Goal: Task Accomplishment & Management: Manage account settings

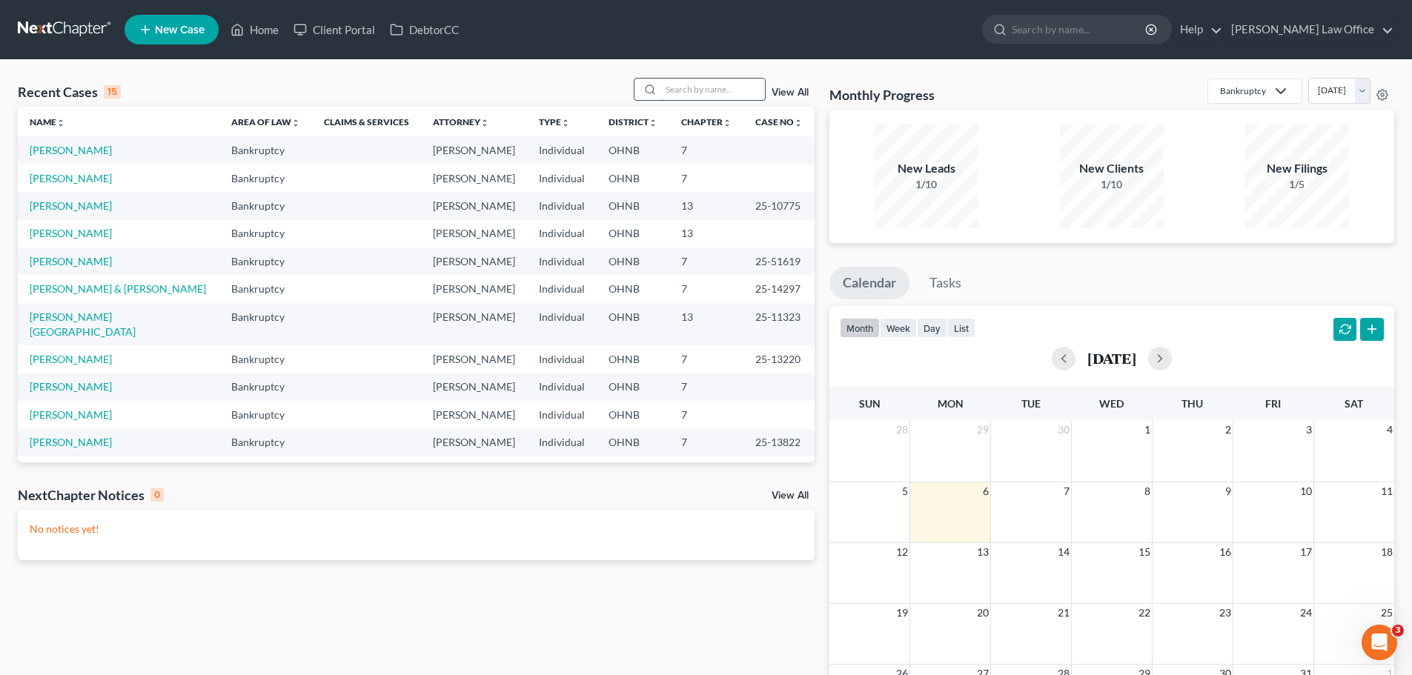
click at [707, 92] on input "search" at bounding box center [713, 89] width 104 height 21
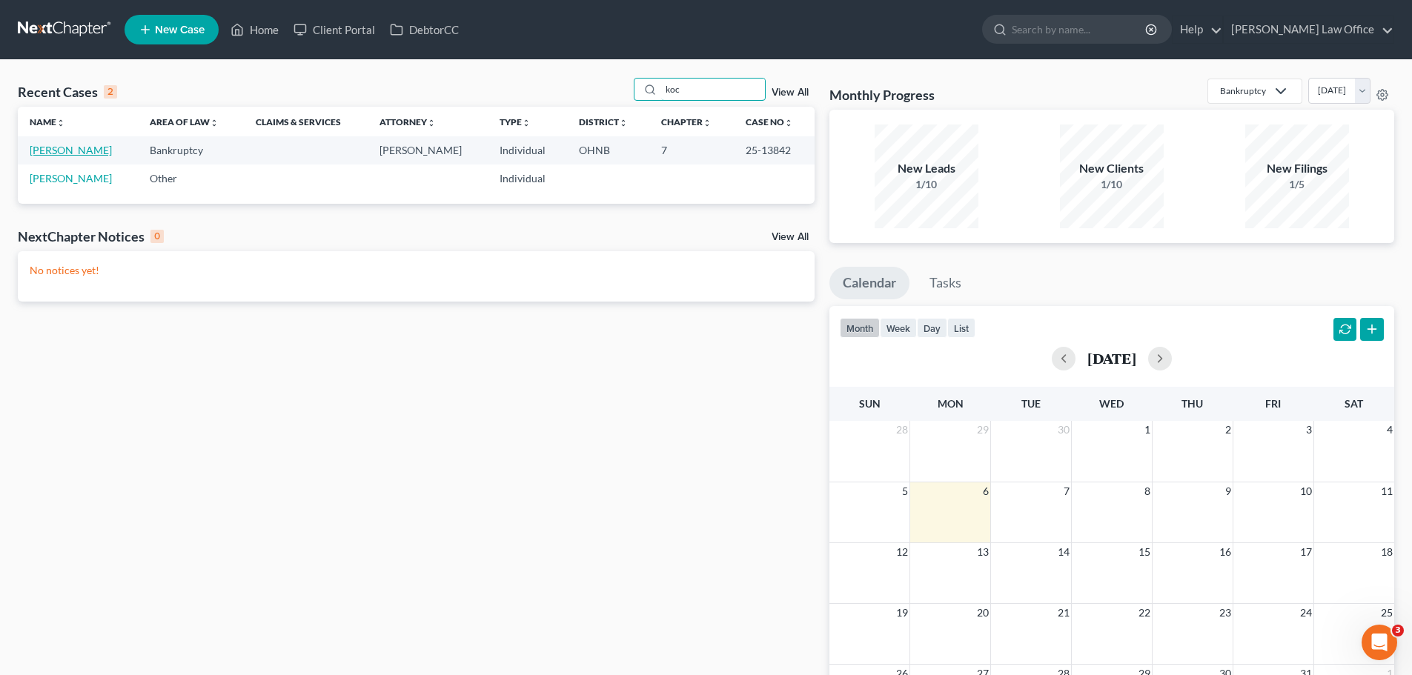
type input "koc"
click at [79, 148] on link "[PERSON_NAME]" at bounding box center [71, 150] width 82 height 13
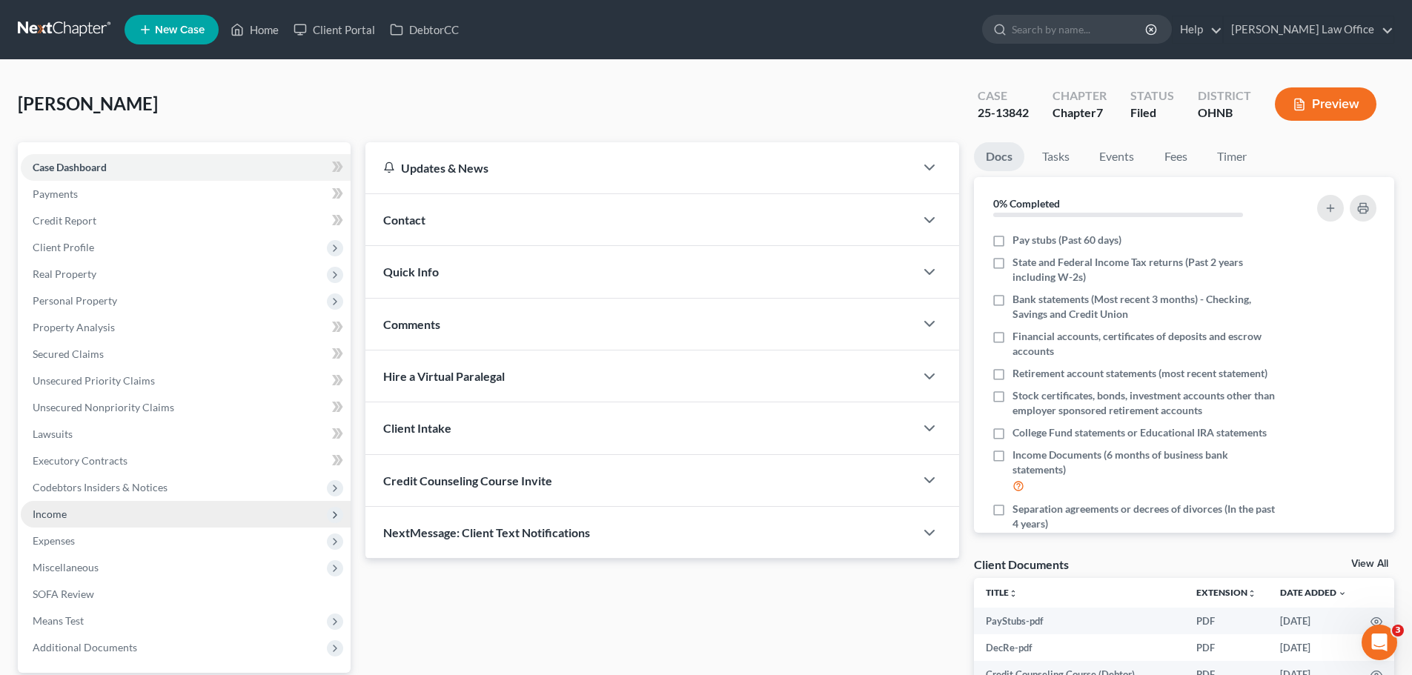
click at [60, 516] on span "Income" at bounding box center [50, 514] width 34 height 13
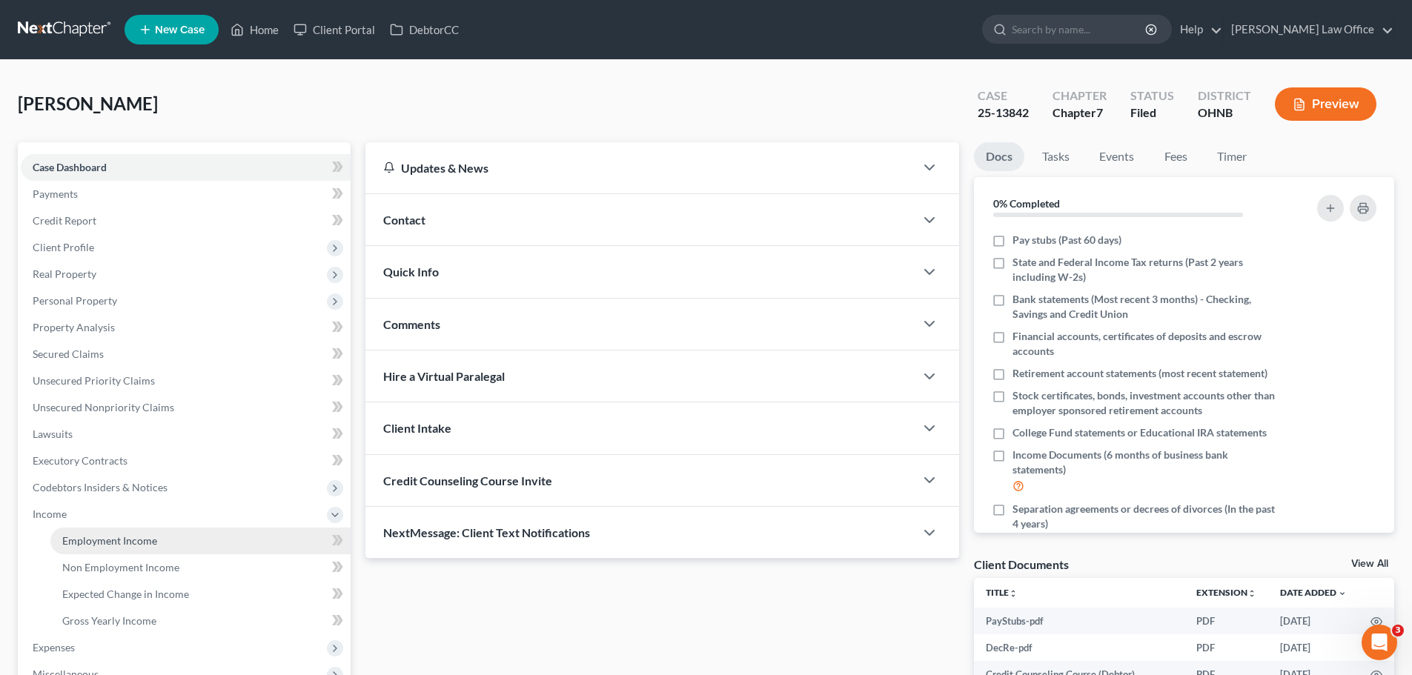
click at [90, 548] on link "Employment Income" at bounding box center [200, 541] width 300 height 27
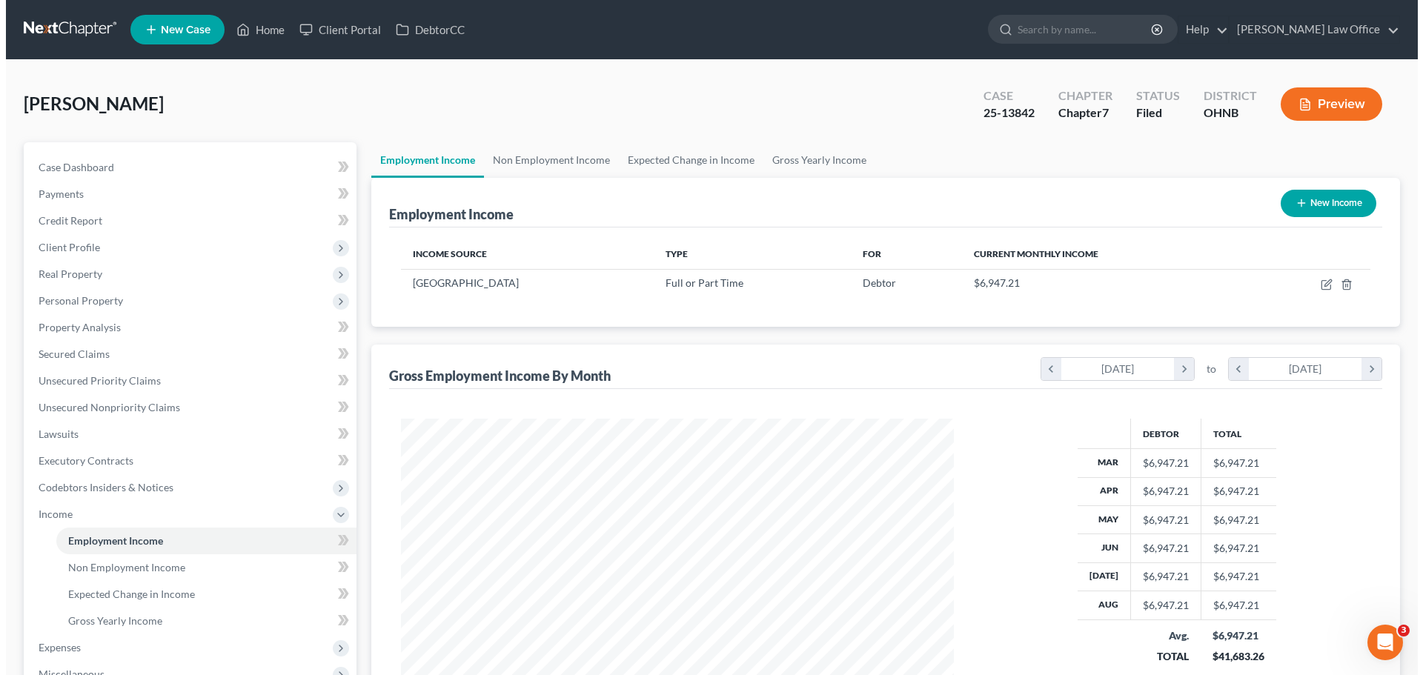
scroll to position [277, 583]
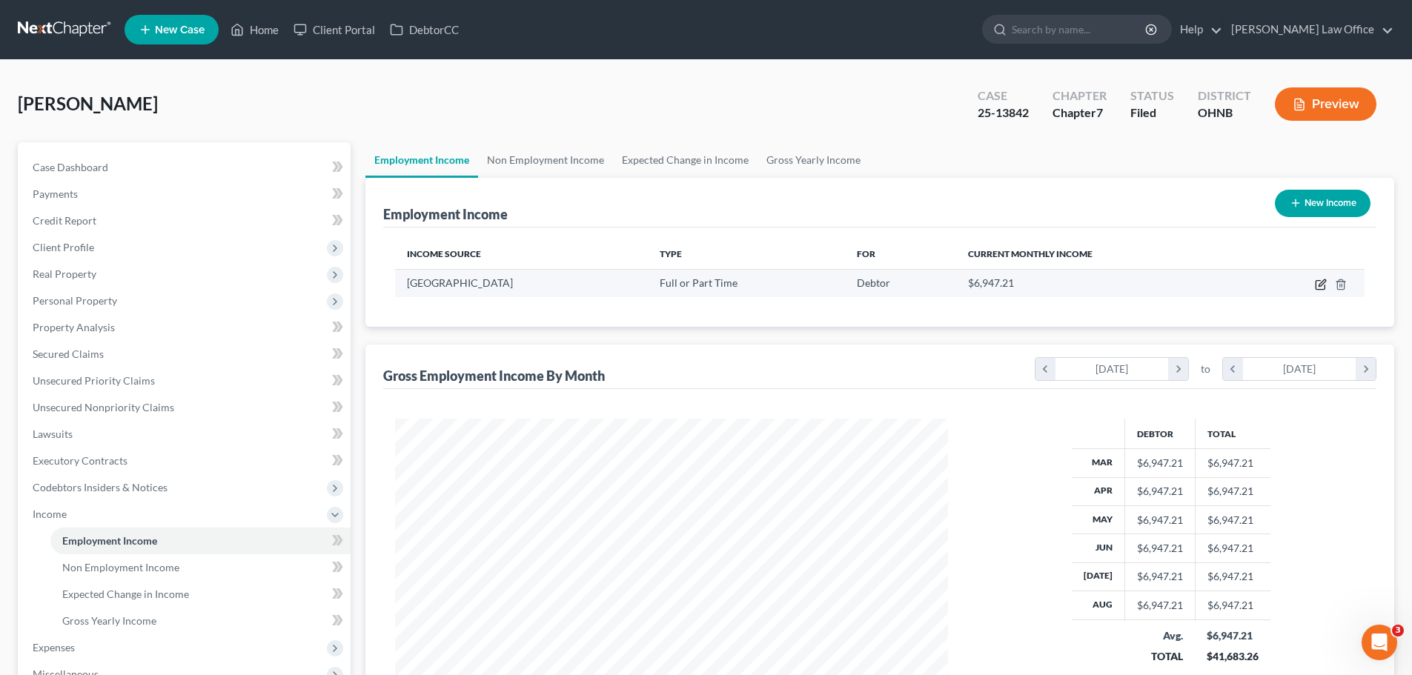
click at [1320, 285] on icon "button" at bounding box center [1322, 282] width 7 height 7
select select "0"
select select "36"
select select "0"
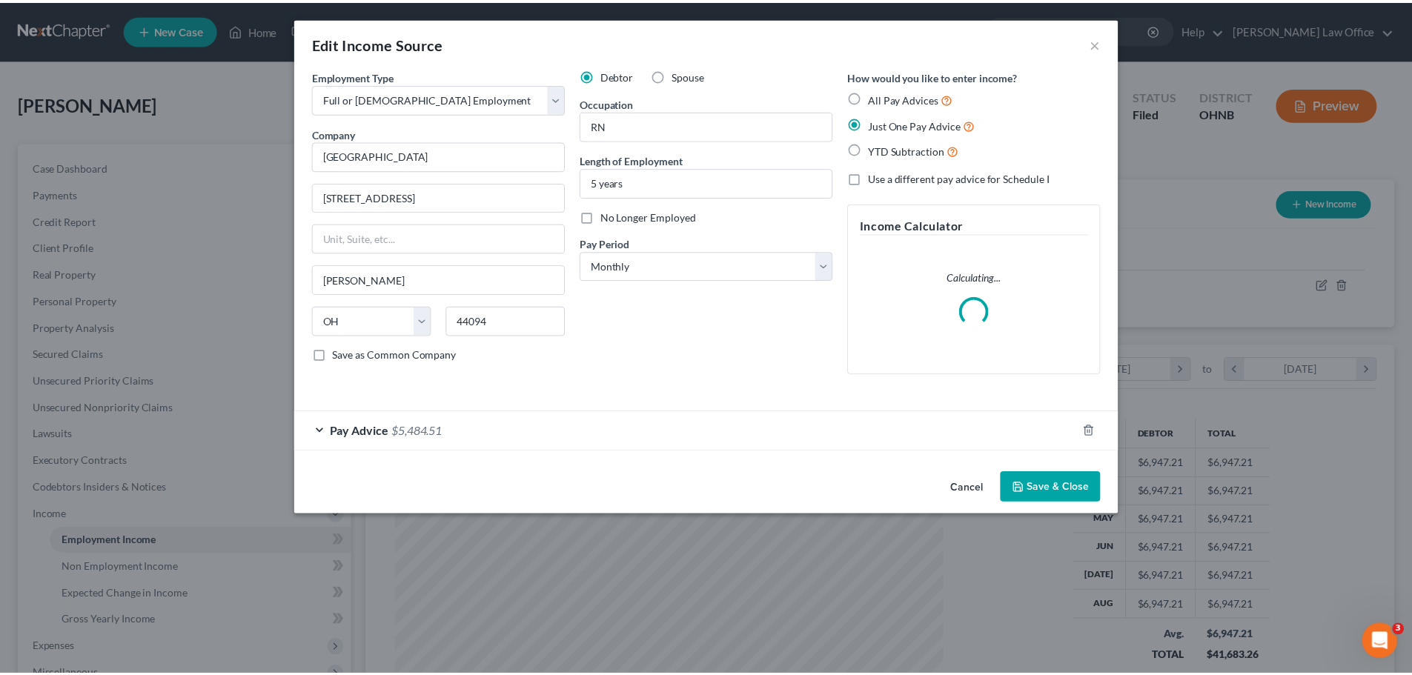
scroll to position [279, 588]
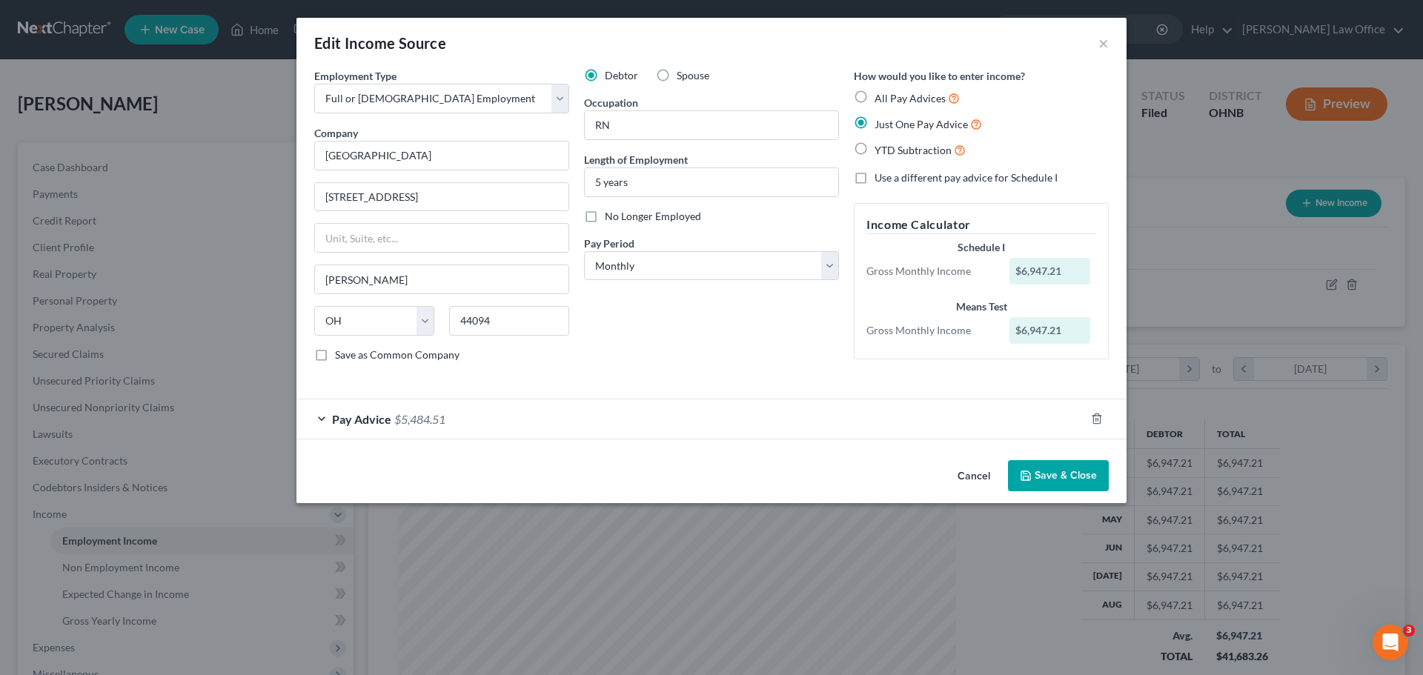
click at [1053, 470] on button "Save & Close" at bounding box center [1058, 475] width 101 height 31
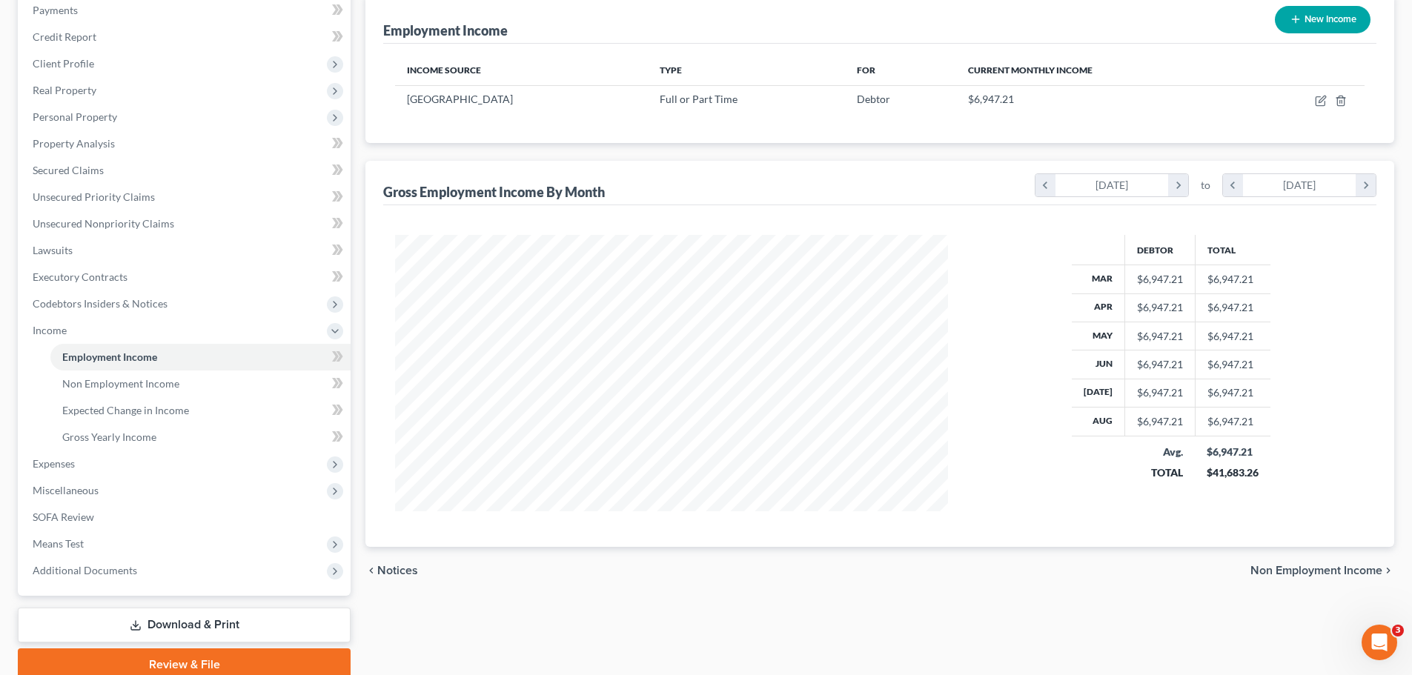
scroll to position [98, 0]
